Goal: Task Accomplishment & Management: Manage account settings

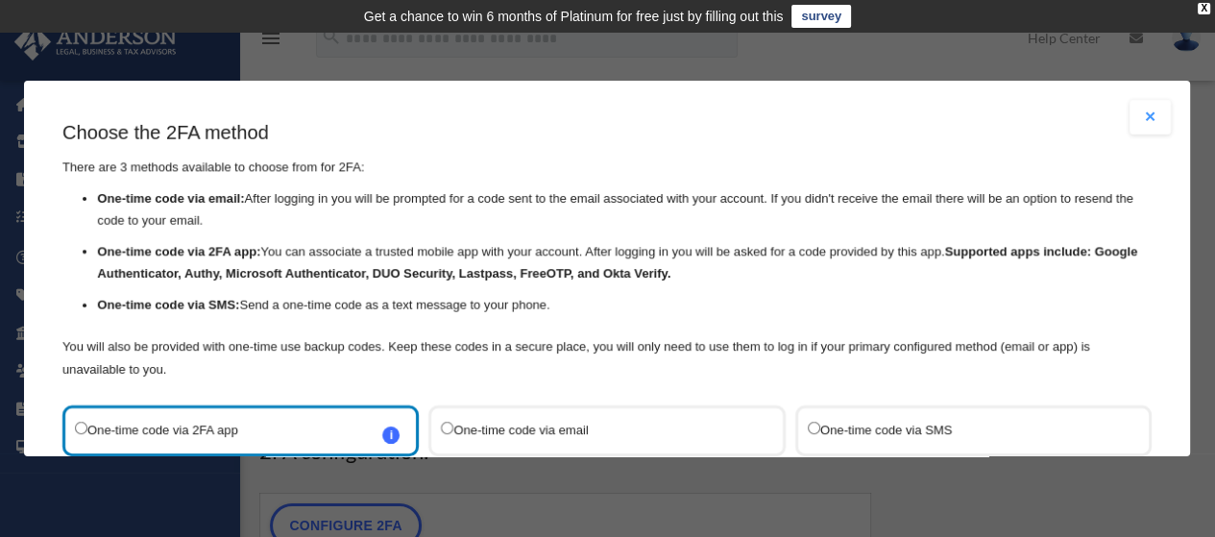
click at [912, 427] on label "One-time code via SMS" at bounding box center [964, 431] width 312 height 26
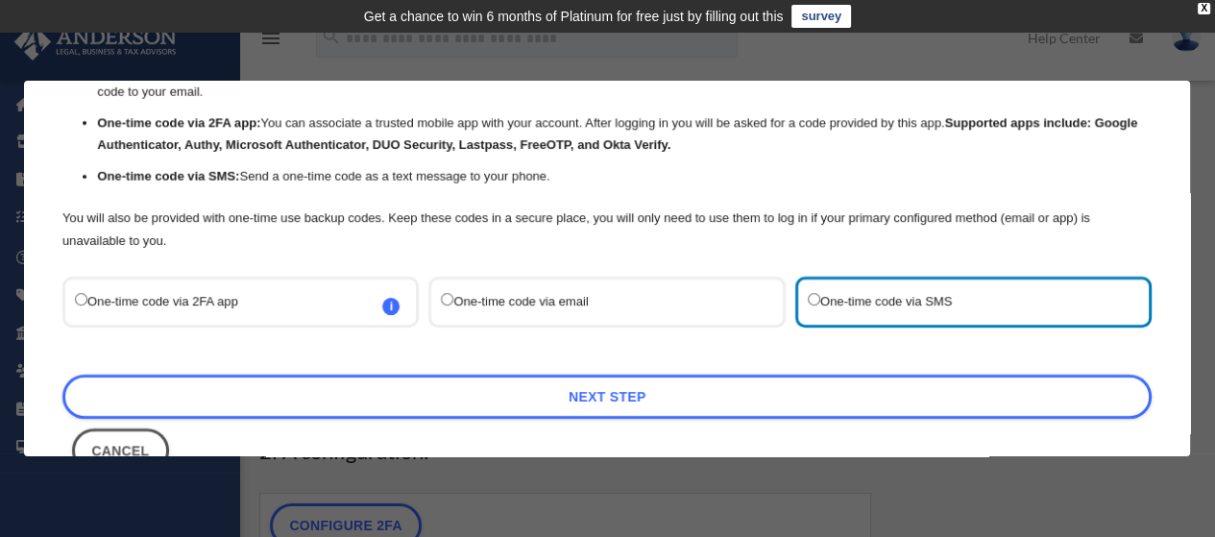
scroll to position [181, 0]
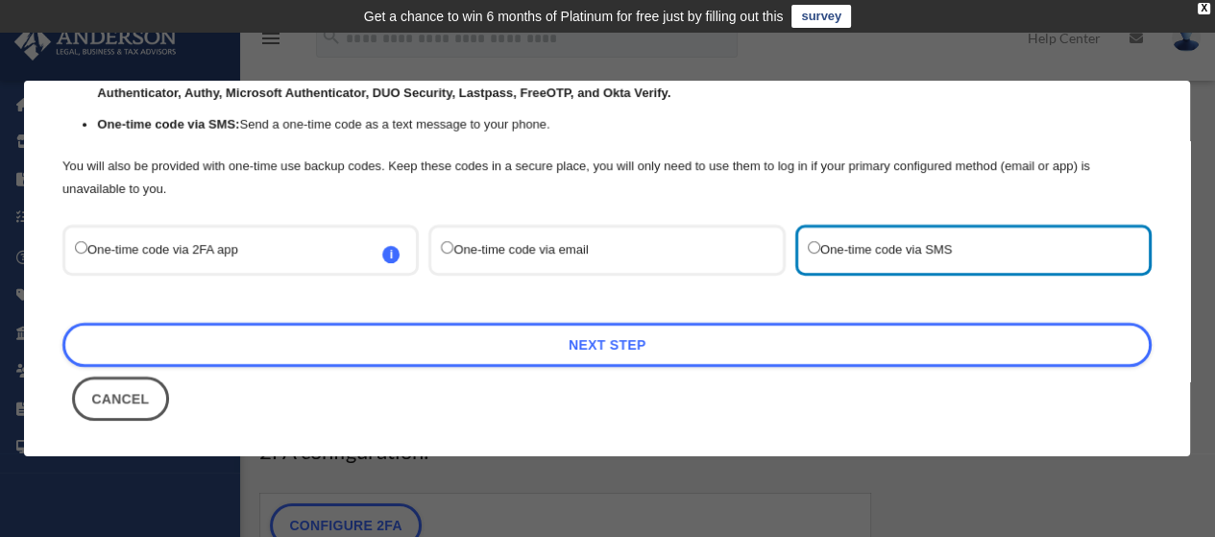
click at [103, 413] on button "Cancel" at bounding box center [120, 399] width 97 height 44
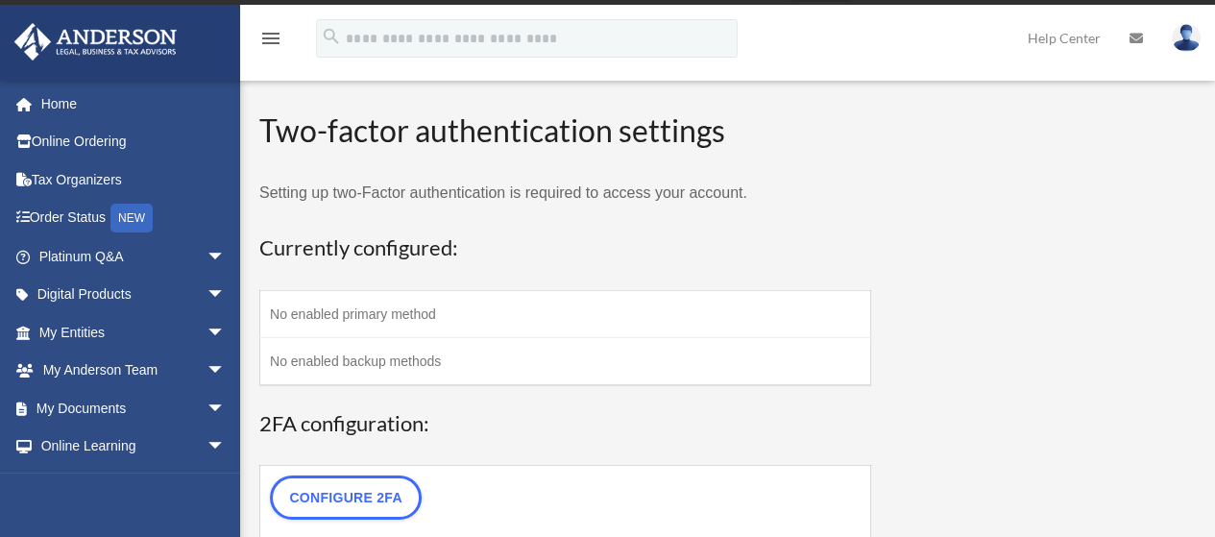
scroll to position [20, 0]
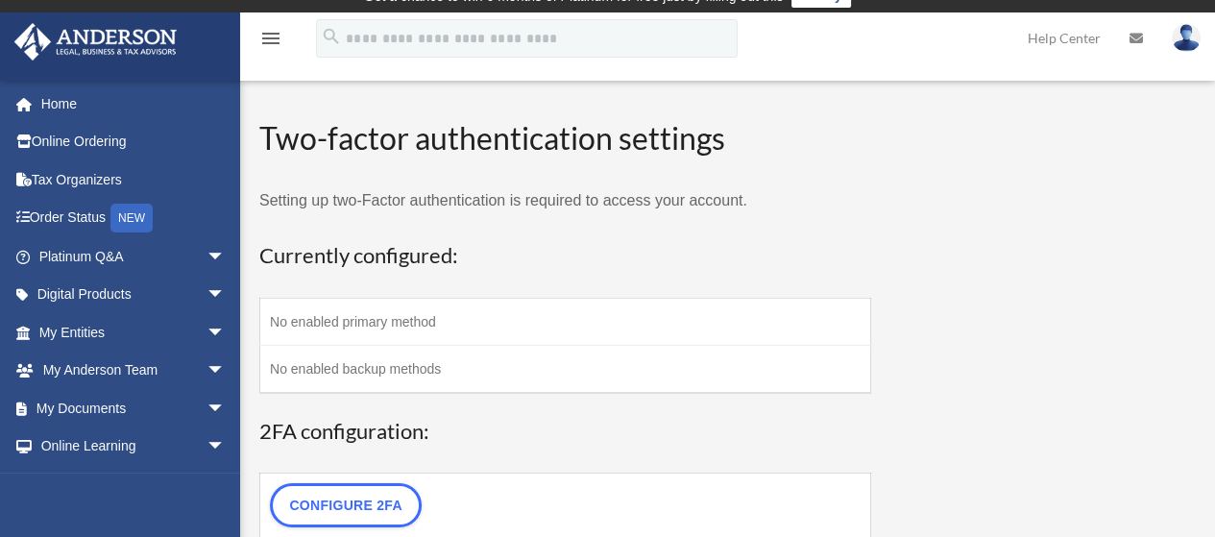
click at [83, 216] on link "Order Status NEW" at bounding box center [133, 218] width 241 height 39
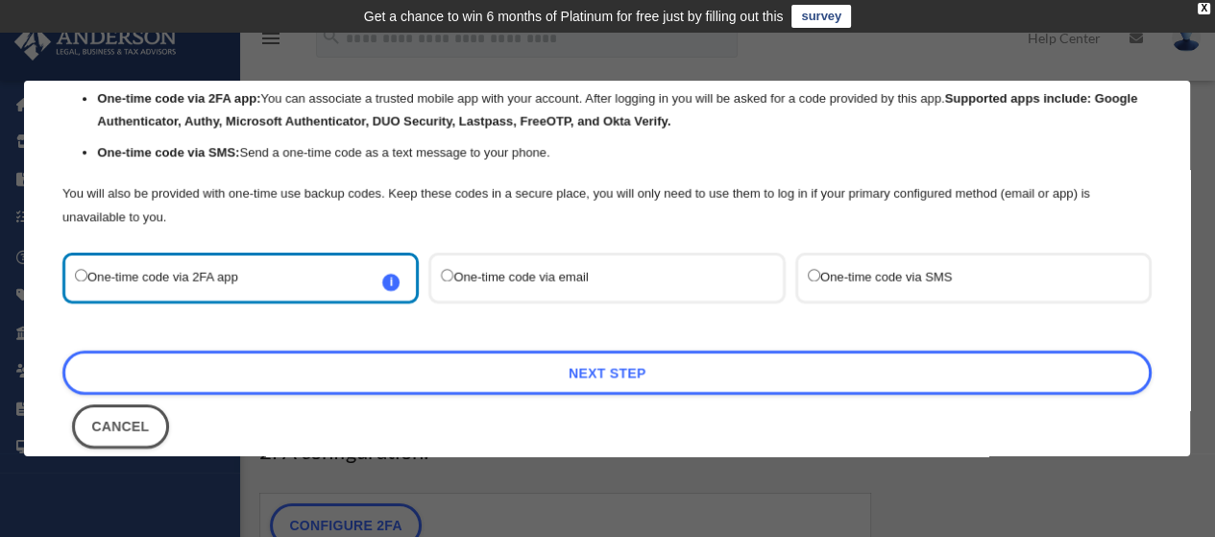
scroll to position [153, 0]
click at [889, 283] on label "One-time code via SMS" at bounding box center [964, 278] width 312 height 26
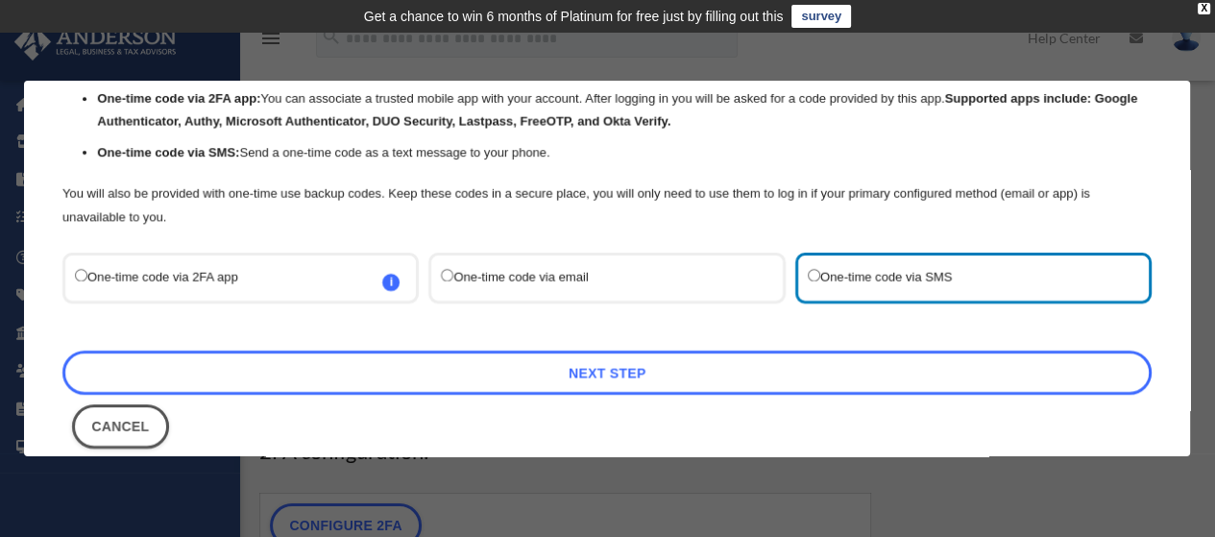
click at [847, 369] on link "Next Step" at bounding box center [606, 373] width 1089 height 44
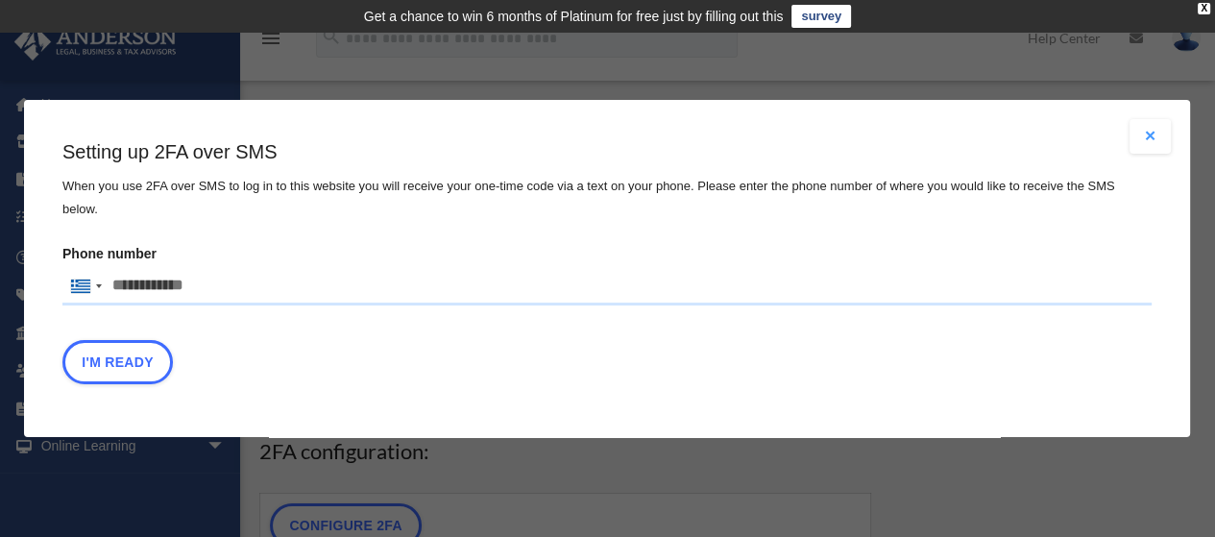
click at [360, 279] on input "Phone number United States +1 United Kingdom +44 Afghanistan (‫افغانستان‬‎) +93…" at bounding box center [606, 286] width 1089 height 38
click at [88, 289] on div at bounding box center [85, 286] width 44 height 37
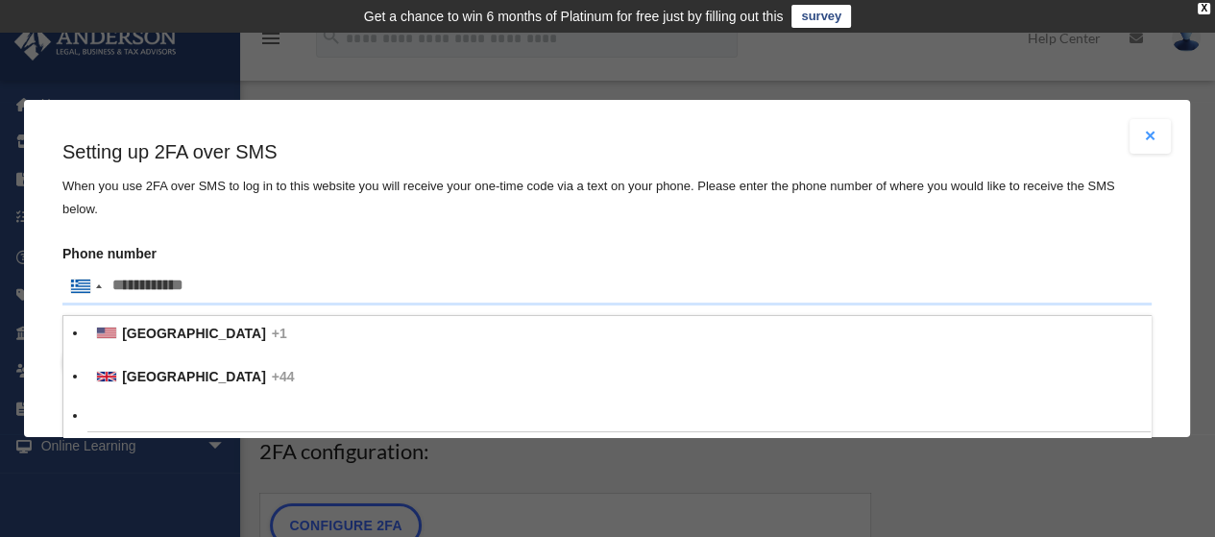
click at [272, 332] on span "+1" at bounding box center [279, 333] width 15 height 15
click at [0, 0] on input "text" at bounding box center [0, 0] width 0 height 0
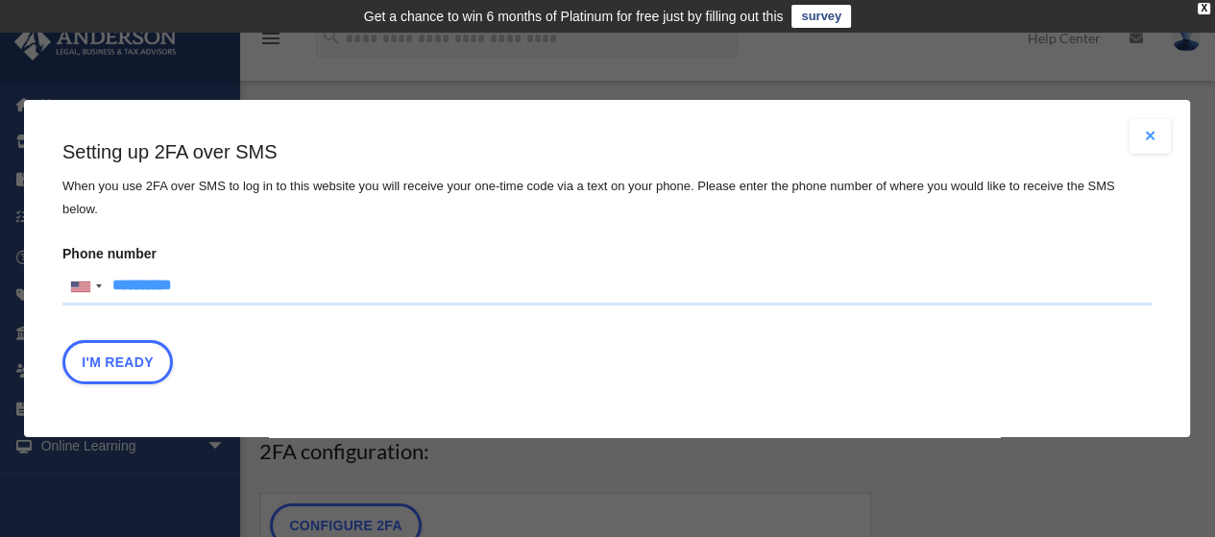
type input "**********"
click at [124, 367] on button "I'm Ready" at bounding box center [117, 362] width 110 height 44
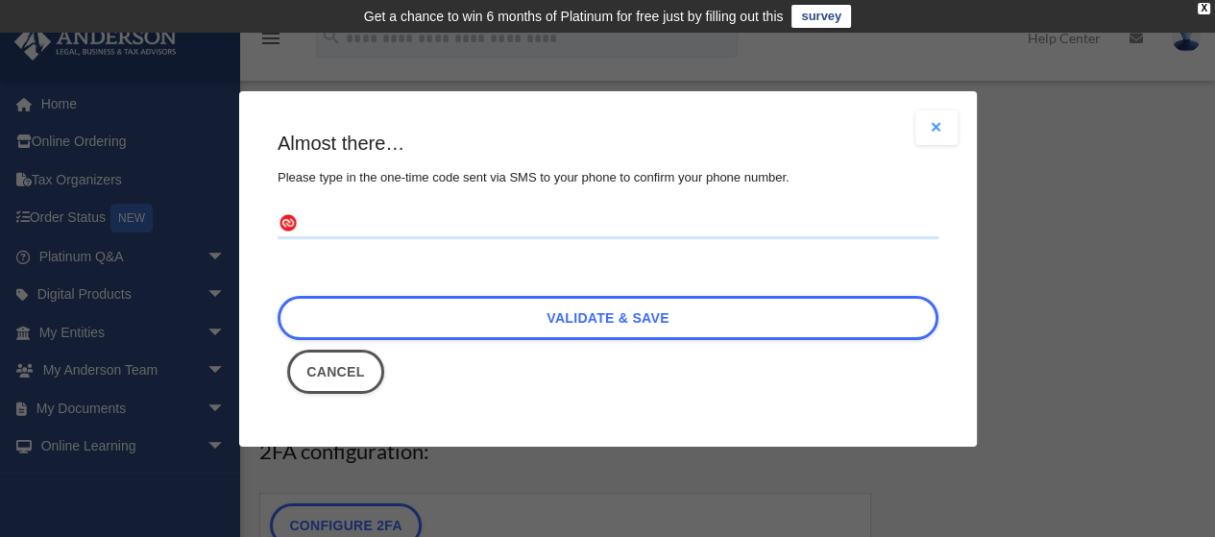
click at [393, 225] on input "text" at bounding box center [608, 223] width 661 height 31
type input "******"
click at [537, 330] on link "Validate & Save" at bounding box center [608, 318] width 661 height 44
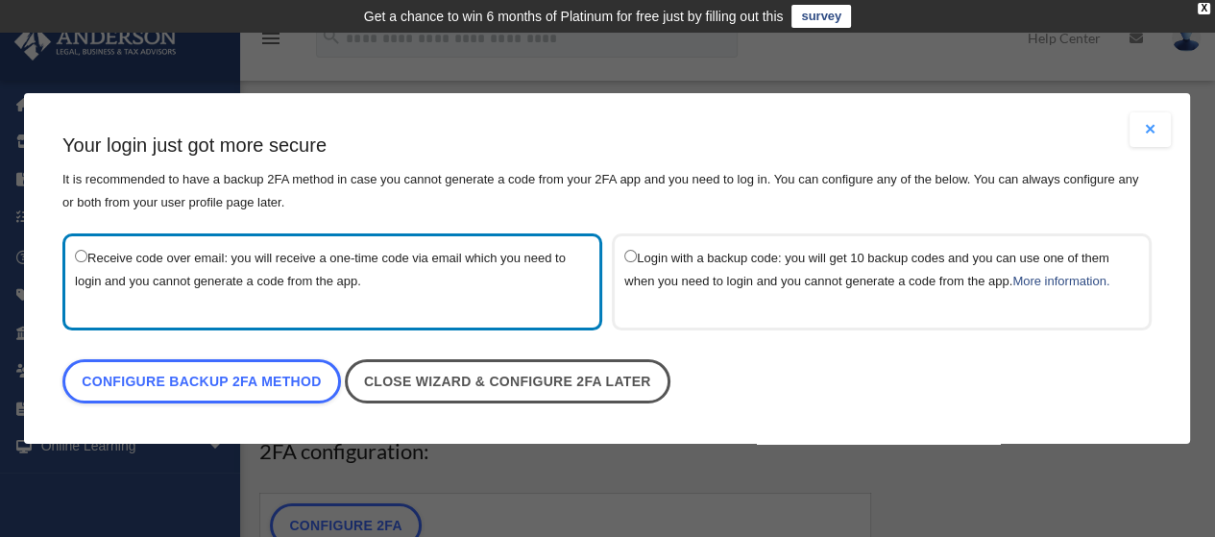
click at [570, 390] on link "Close wizard & configure 2FA later" at bounding box center [508, 381] width 326 height 44
click at [266, 400] on link "Configure backup 2FA method" at bounding box center [201, 381] width 279 height 44
